Goal: Task Accomplishment & Management: Use online tool/utility

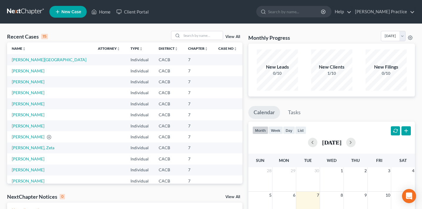
click at [230, 37] on link "View All" at bounding box center [232, 37] width 15 height 4
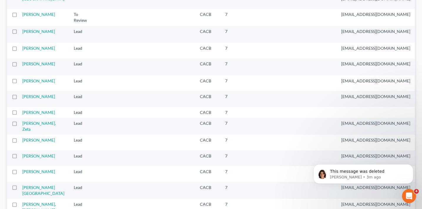
scroll to position [84, 0]
click at [410, 166] on icon "Dismiss notification" at bounding box center [411, 165] width 3 height 3
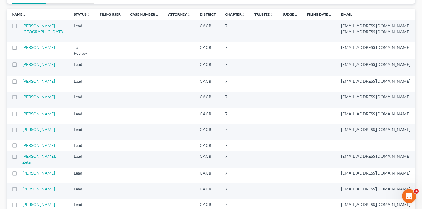
scroll to position [0, 0]
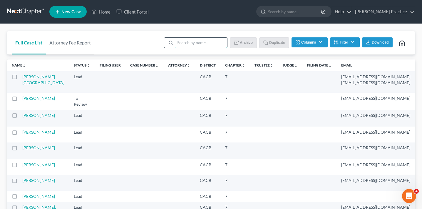
click at [208, 44] on input "search" at bounding box center [201, 43] width 52 height 10
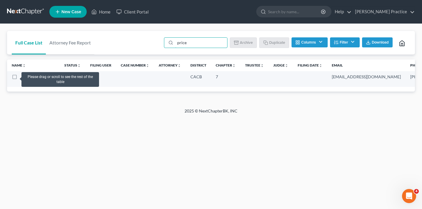
click at [20, 78] on label at bounding box center [20, 78] width 0 height 0
type input "price"
click at [22, 77] on input "checkbox" at bounding box center [24, 76] width 4 height 4
checkbox input "true"
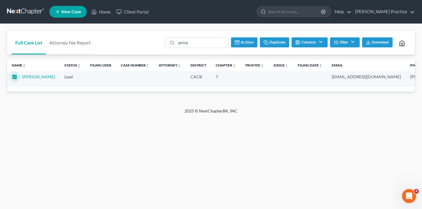
click at [343, 43] on button "Filter" at bounding box center [345, 42] width 30 height 10
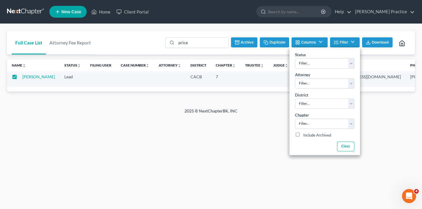
click at [343, 42] on button "Filter" at bounding box center [345, 42] width 30 height 10
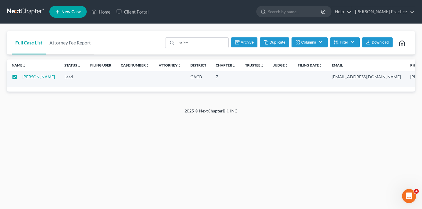
click at [300, 43] on button "Columns" at bounding box center [309, 42] width 36 height 10
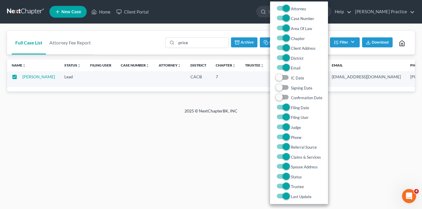
click at [353, 126] on div "Home New Case Client Portal [PERSON_NAME] Practice [EMAIL_ADDRESS][DOMAIN_NAME]…" at bounding box center [211, 104] width 422 height 209
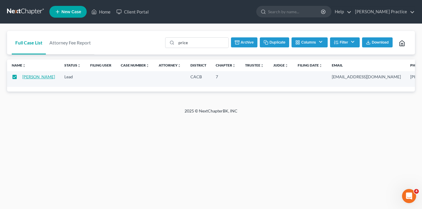
click at [24, 76] on link "[PERSON_NAME]" at bounding box center [38, 76] width 33 height 5
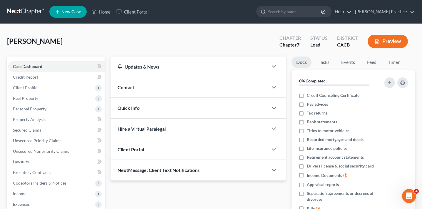
click at [142, 130] on div "Updates & News × [US_STATE] [GEOGRAPHIC_DATA] Notes: Take a look at NextChapter…" at bounding box center [197, 118] width 175 height 124
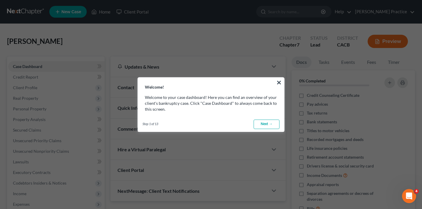
click at [261, 123] on link "Next →" at bounding box center [267, 123] width 26 height 9
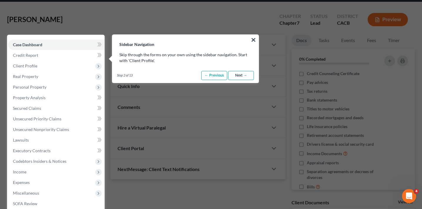
scroll to position [26, 0]
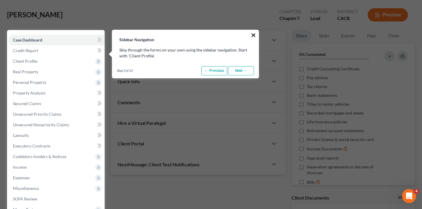
click at [252, 32] on button "×" at bounding box center [254, 34] width 6 height 9
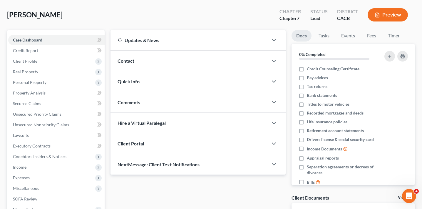
click at [197, 121] on div "Hire a Virtual Paralegal" at bounding box center [188, 123] width 157 height 20
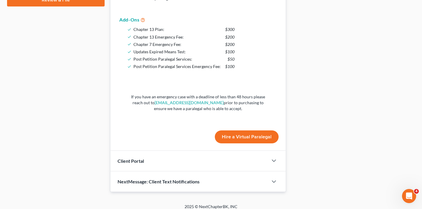
scroll to position [288, 0]
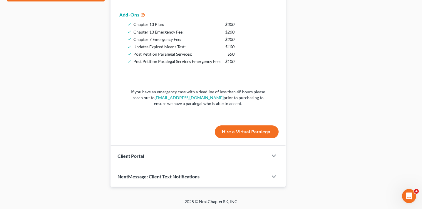
click at [234, 131] on button "Hire a Virtual Paralegal" at bounding box center [247, 131] width 64 height 13
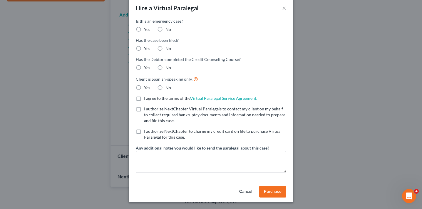
scroll to position [0, 0]
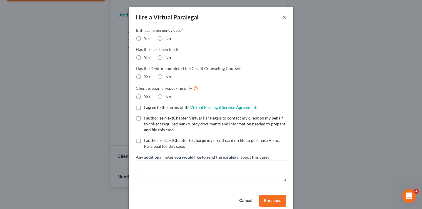
click at [285, 16] on button "×" at bounding box center [284, 17] width 4 height 7
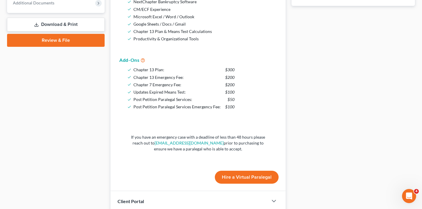
scroll to position [242, 0]
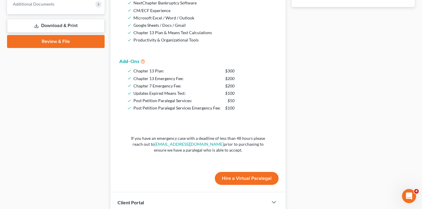
click at [225, 177] on button "Hire a Virtual Paralegal" at bounding box center [247, 178] width 64 height 13
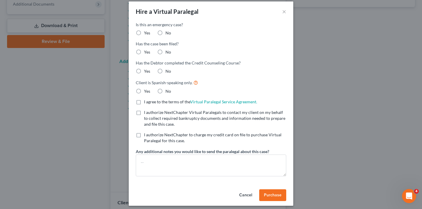
scroll to position [6, 0]
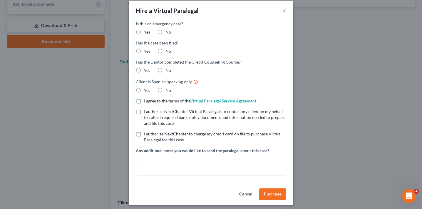
click at [245, 195] on button "Cancel" at bounding box center [245, 194] width 22 height 12
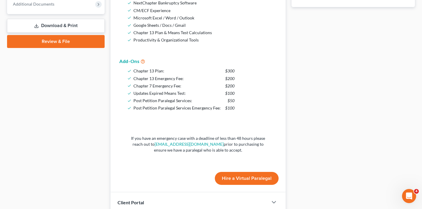
scroll to position [53, 0]
